Goal: Information Seeking & Learning: Find specific fact

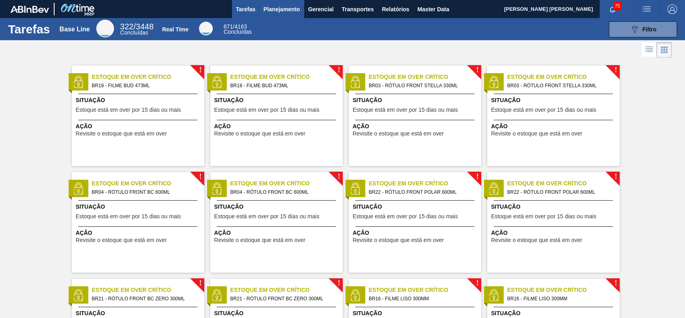
click at [272, 11] on span "Planejamento" at bounding box center [281, 9] width 37 height 10
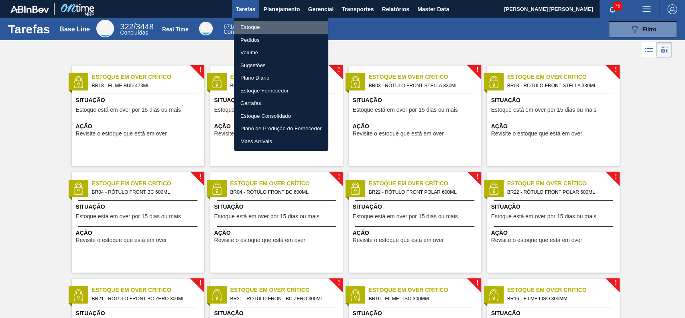
click at [284, 31] on li "Estoque" at bounding box center [281, 27] width 94 height 13
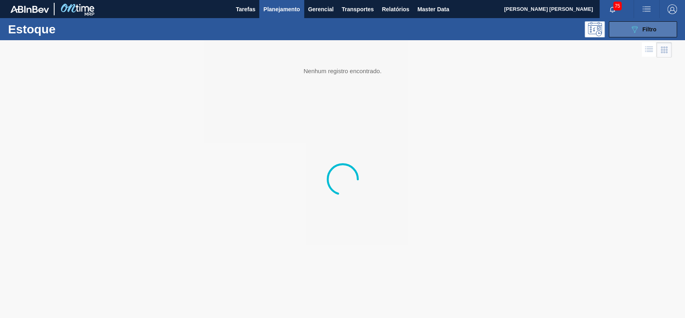
click at [637, 27] on icon "089F7B8B-B2A5-4AFE-B5C0-19BA573D28AC" at bounding box center [635, 29] width 10 height 10
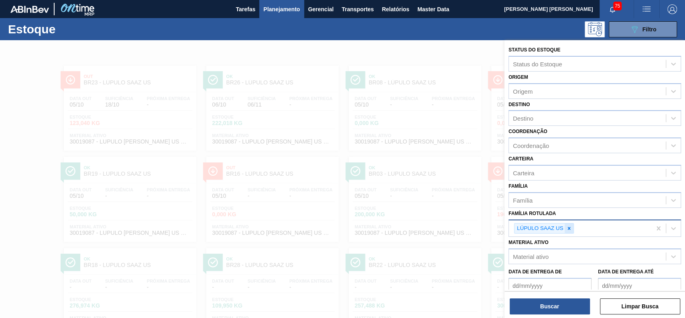
click at [569, 225] on icon at bounding box center [570, 228] width 6 height 6
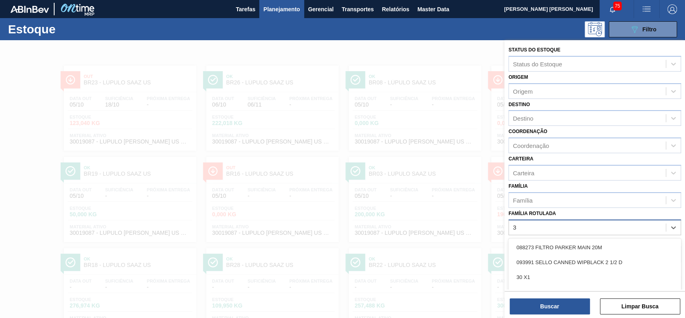
scroll to position [43, 0]
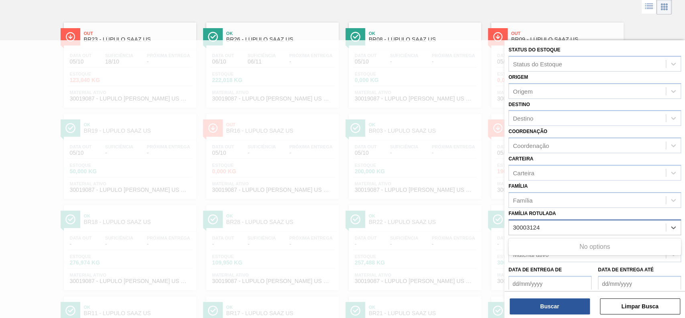
type Rotulada "30003124"
click at [569, 214] on div "Família Rotulada Família Rotulada" at bounding box center [595, 221] width 173 height 27
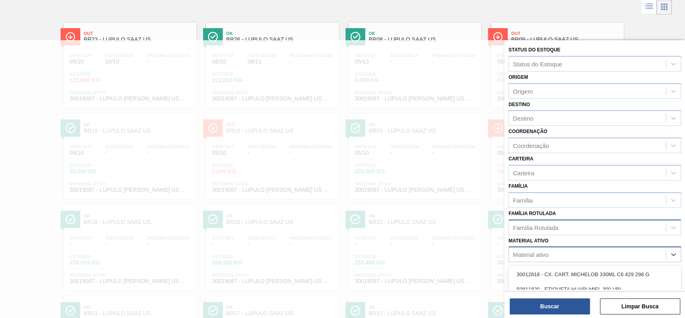
scroll to position [113, 0]
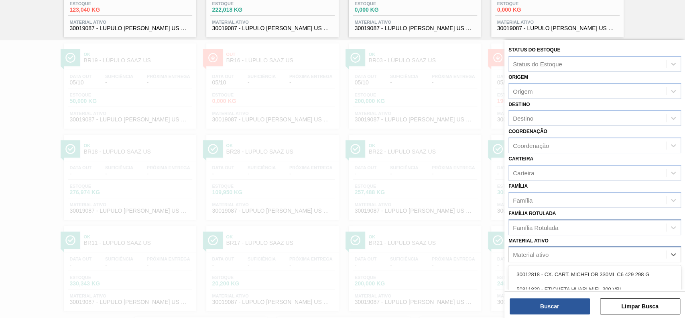
click at [549, 251] on div "Material ativo" at bounding box center [587, 255] width 157 height 12
type ativo "30003124"
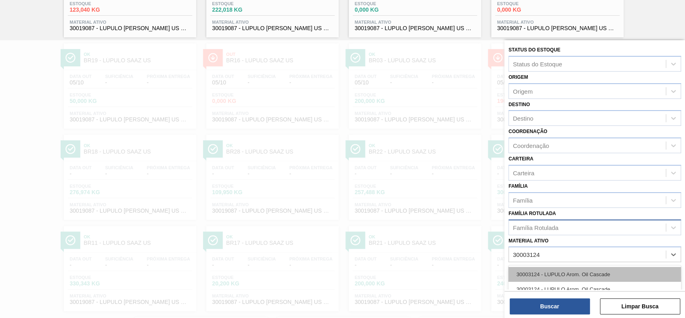
click at [543, 276] on div "30003124 - LUPULO Arom. Oil Cascade" at bounding box center [595, 274] width 173 height 15
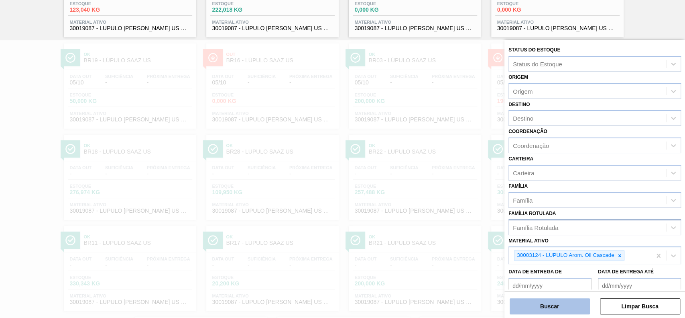
click at [542, 308] on button "Buscar" at bounding box center [550, 306] width 80 height 16
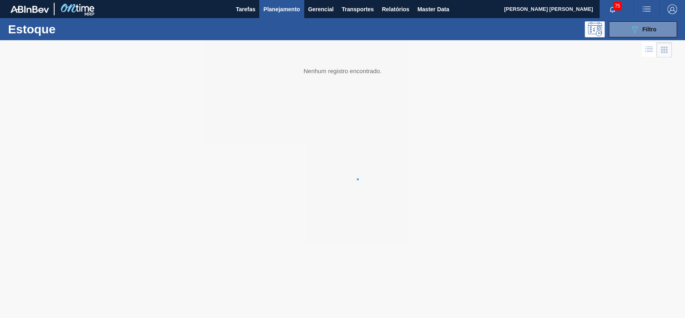
scroll to position [0, 0]
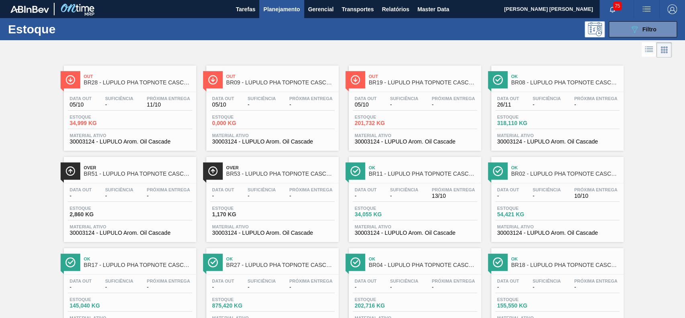
click at [302, 120] on div "Estoque 0,000 KG" at bounding box center [272, 121] width 124 height 14
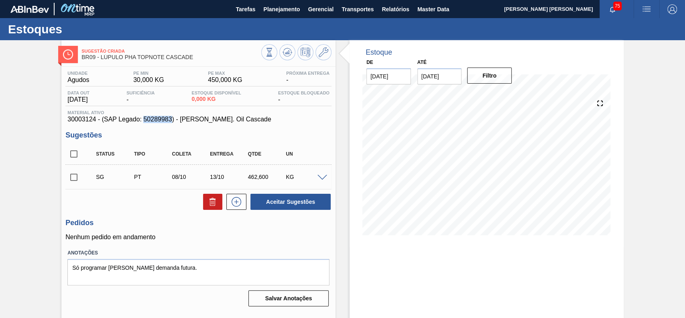
drag, startPoint x: 171, startPoint y: 121, endPoint x: 145, endPoint y: 123, distance: 27.0
click at [145, 123] on span "30003124 - (SAP Legado: 50289983) - [PERSON_NAME]. Oil Cascade" at bounding box center [198, 119] width 262 height 7
copy span "50289983"
